Goal: Task Accomplishment & Management: Use online tool/utility

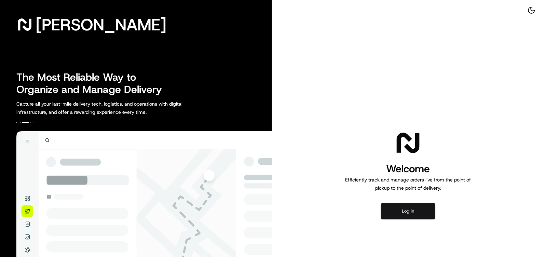
click at [407, 209] on button "Log in" at bounding box center [407, 211] width 55 height 16
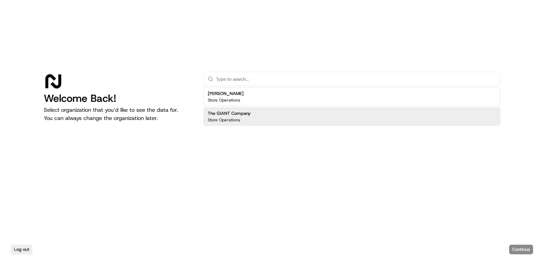
click at [251, 117] on div "The GIANT Company Store Operations" at bounding box center [351, 116] width 297 height 18
click at [517, 246] on button "Continue" at bounding box center [521, 249] width 24 height 10
